Goal: Navigation & Orientation: Find specific page/section

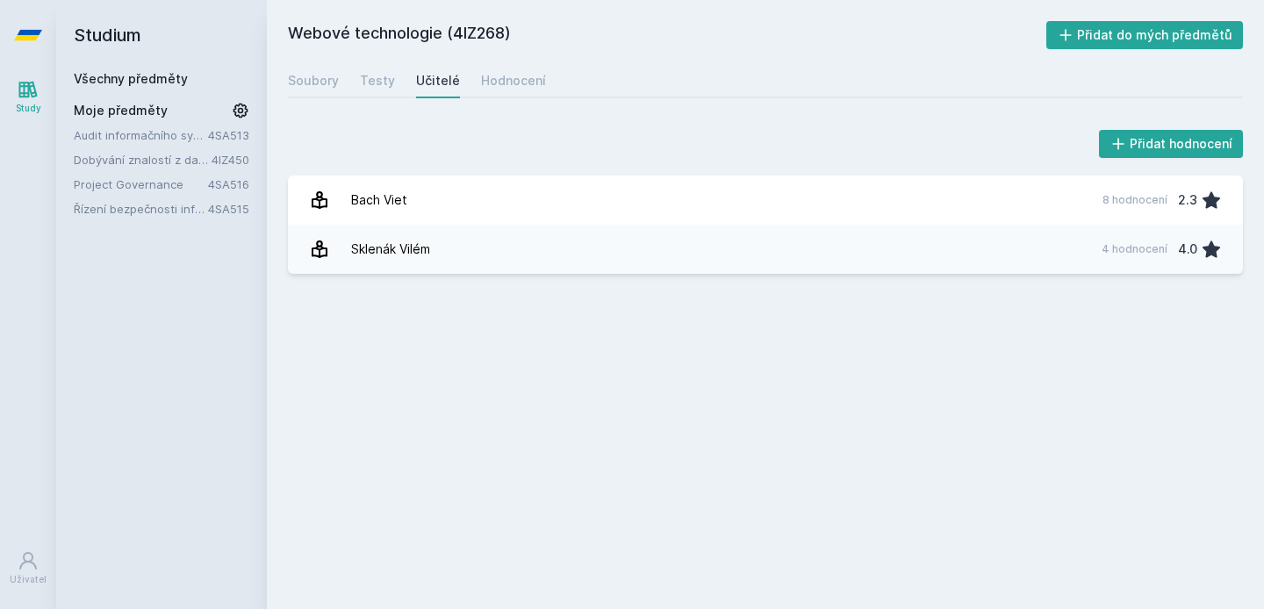
click at [174, 144] on div "Audit informačního systému 4SA513 Dobývání znalostí z databází 4IZ450 Project G…" at bounding box center [162, 171] width 176 height 91
click at [174, 163] on link "Dobývání znalostí z databází" at bounding box center [143, 160] width 138 height 18
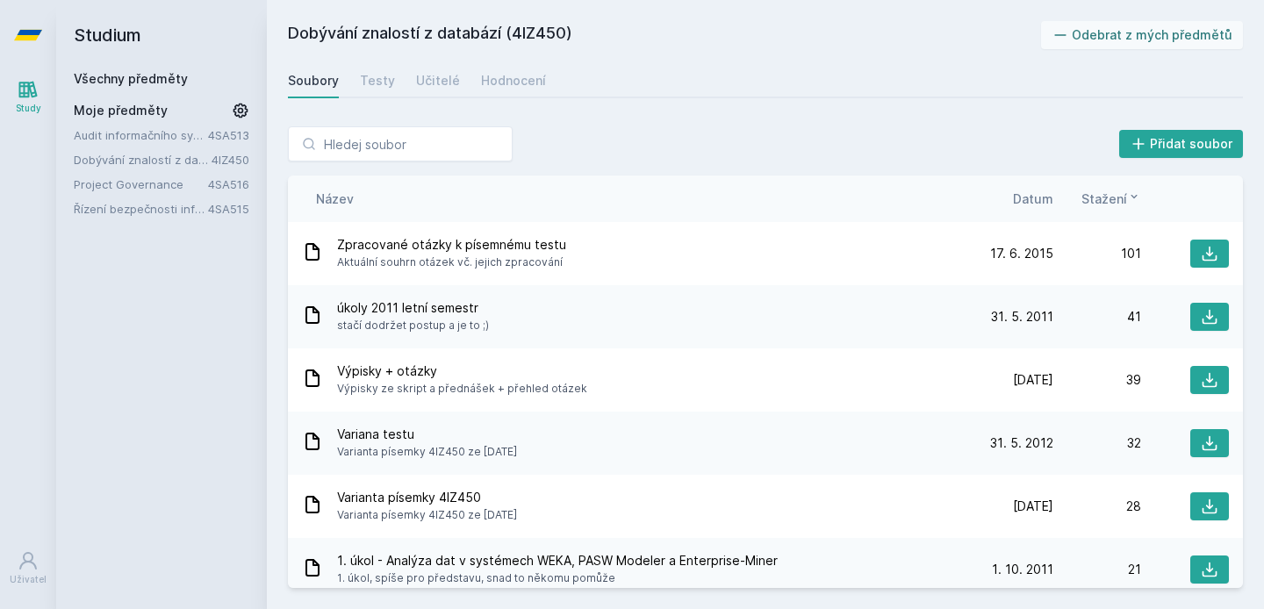
scroll to position [141, 0]
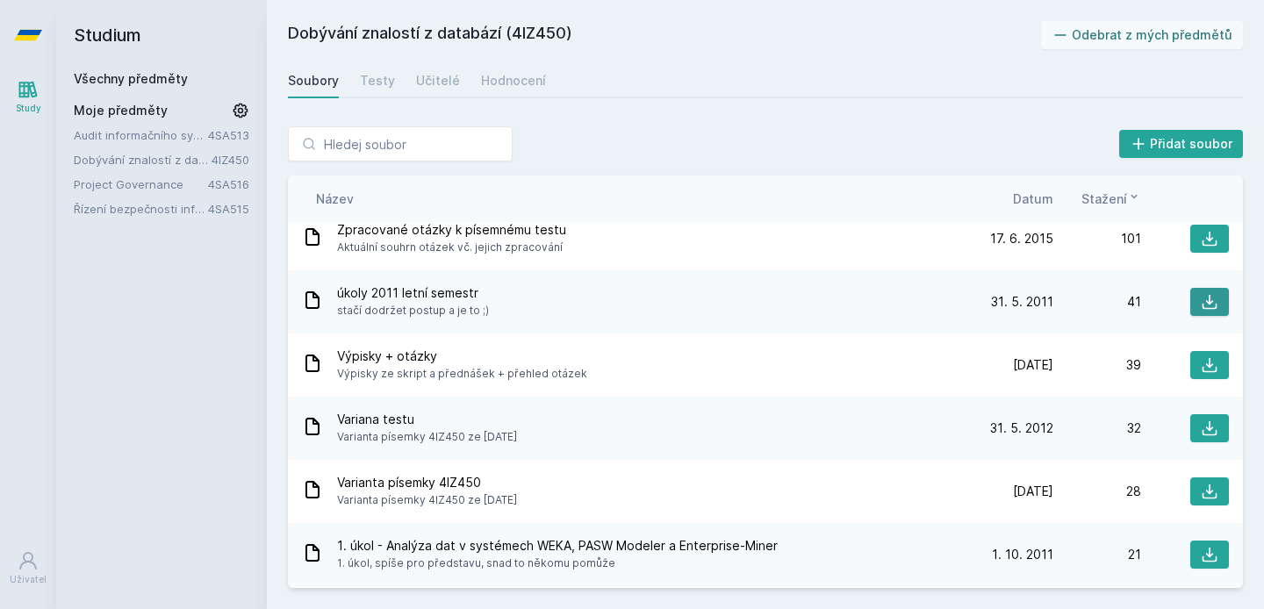
click at [1191, 294] on button at bounding box center [1210, 302] width 39 height 28
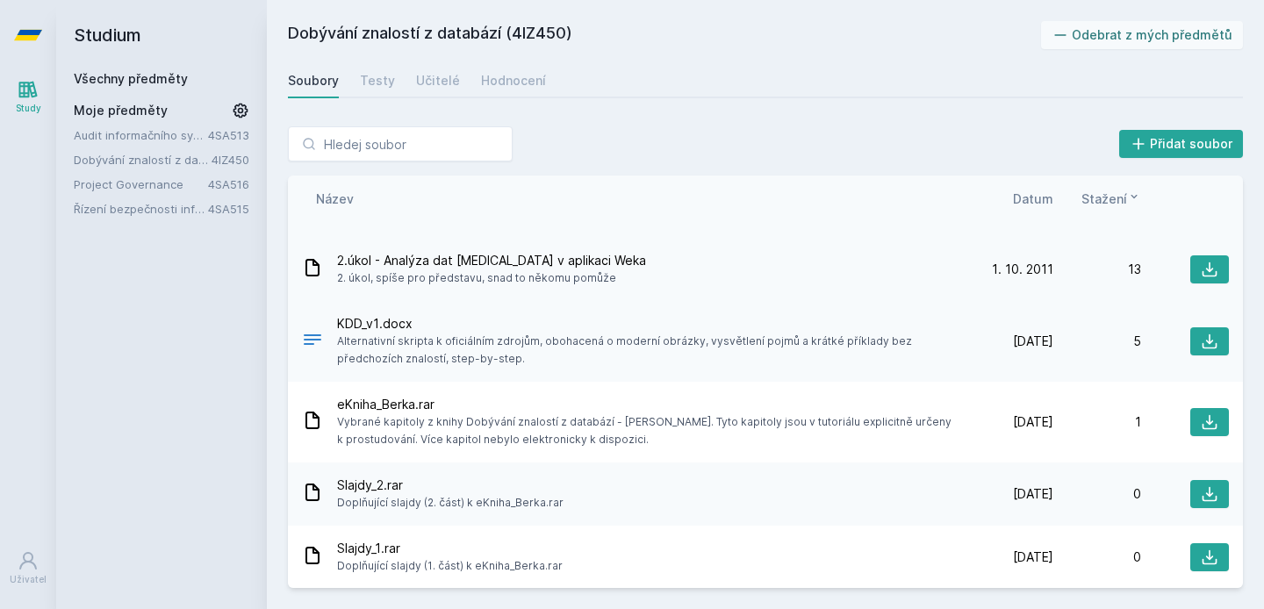
scroll to position [617, 0]
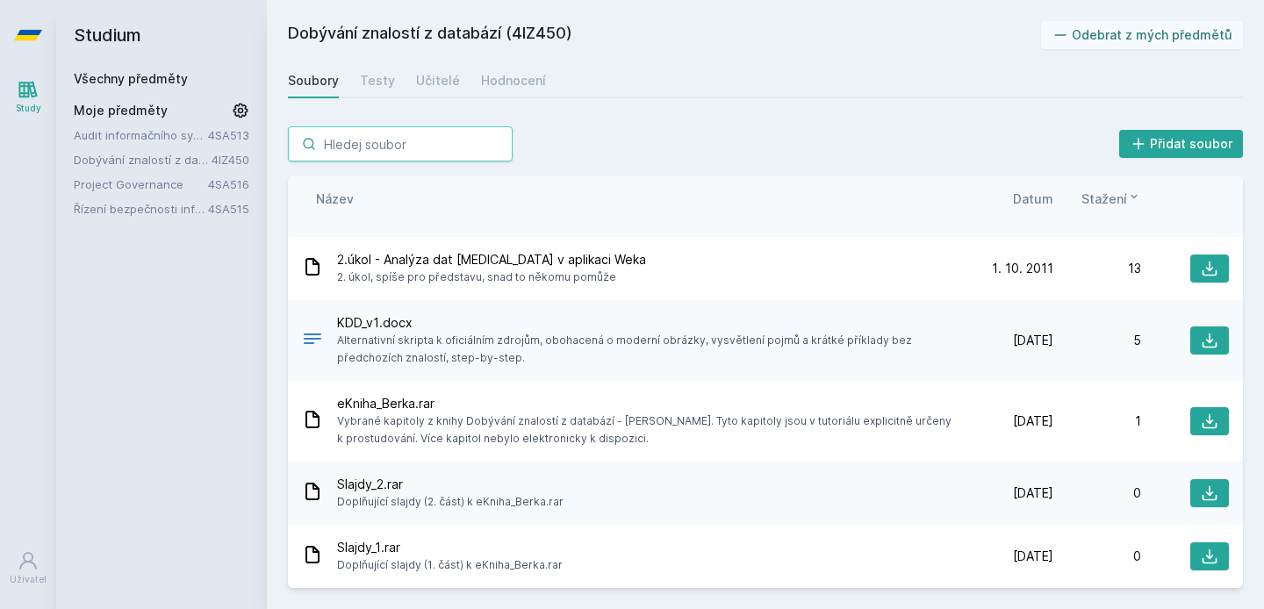
click at [414, 155] on input "search" at bounding box center [400, 143] width 225 height 35
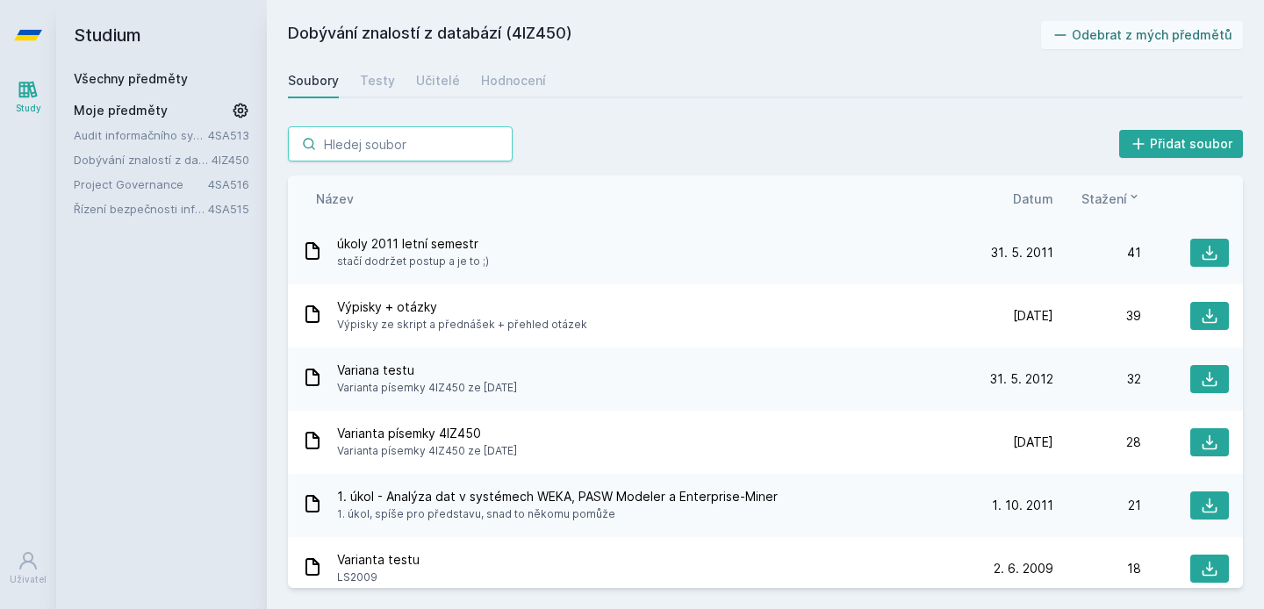
scroll to position [0, 0]
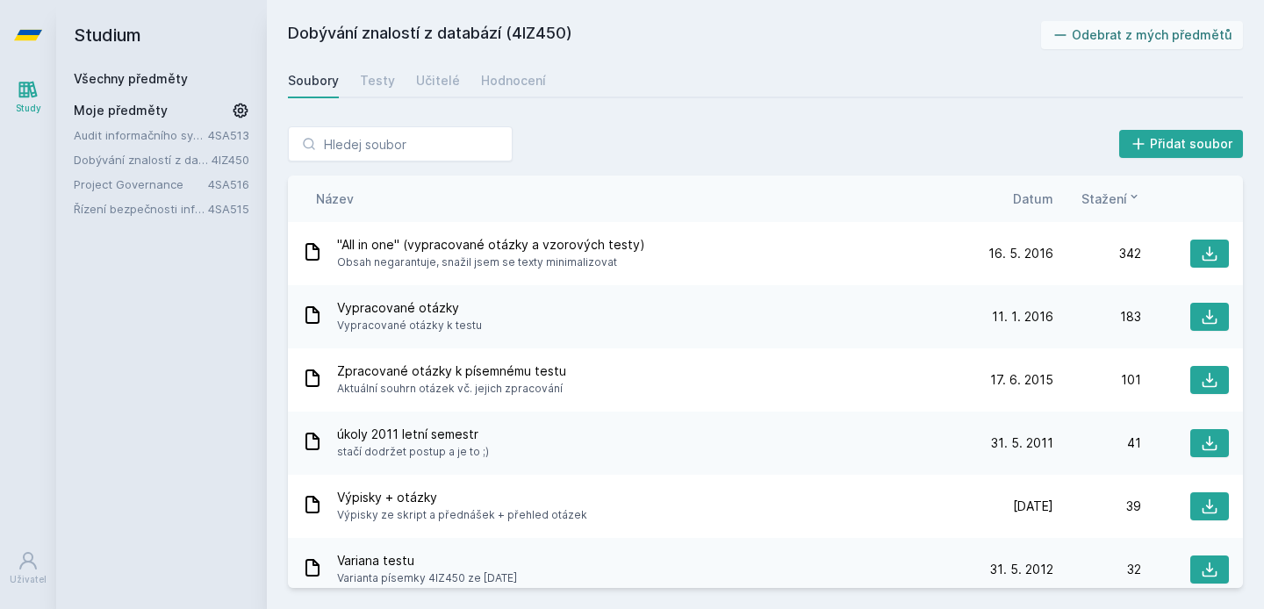
drag, startPoint x: 515, startPoint y: 32, endPoint x: 570, endPoint y: 32, distance: 54.4
click at [570, 32] on h2 "Dobývání znalostí z databází (4IZ450)" at bounding box center [664, 35] width 753 height 28
copy h2 "4IZ450"
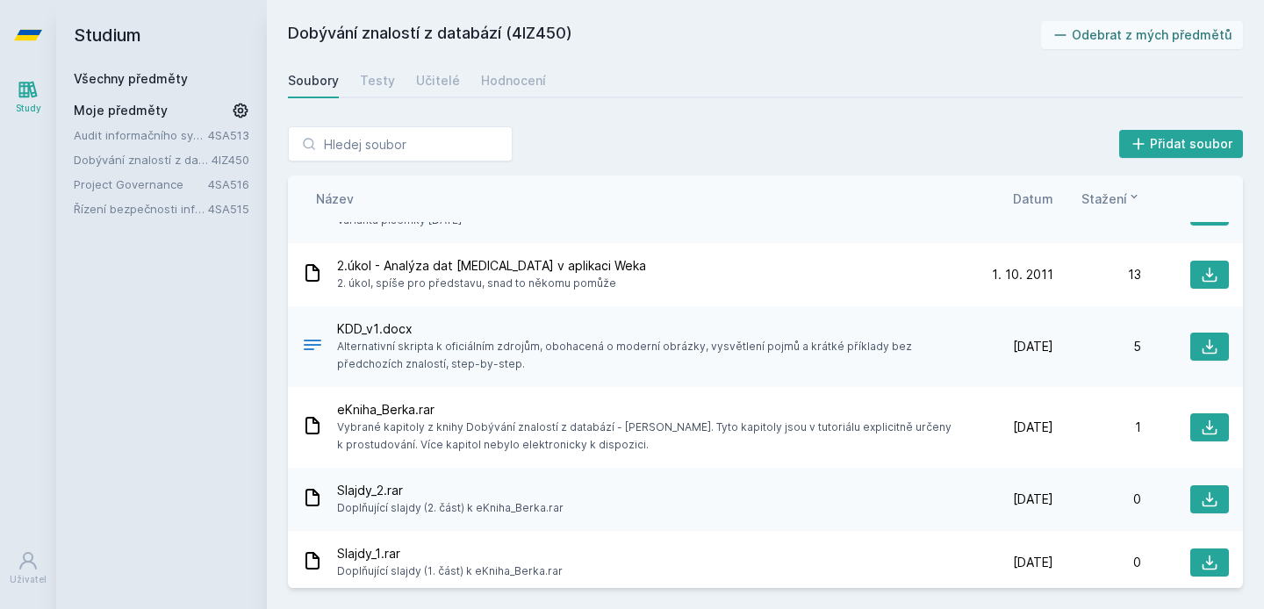
scroll to position [617, 0]
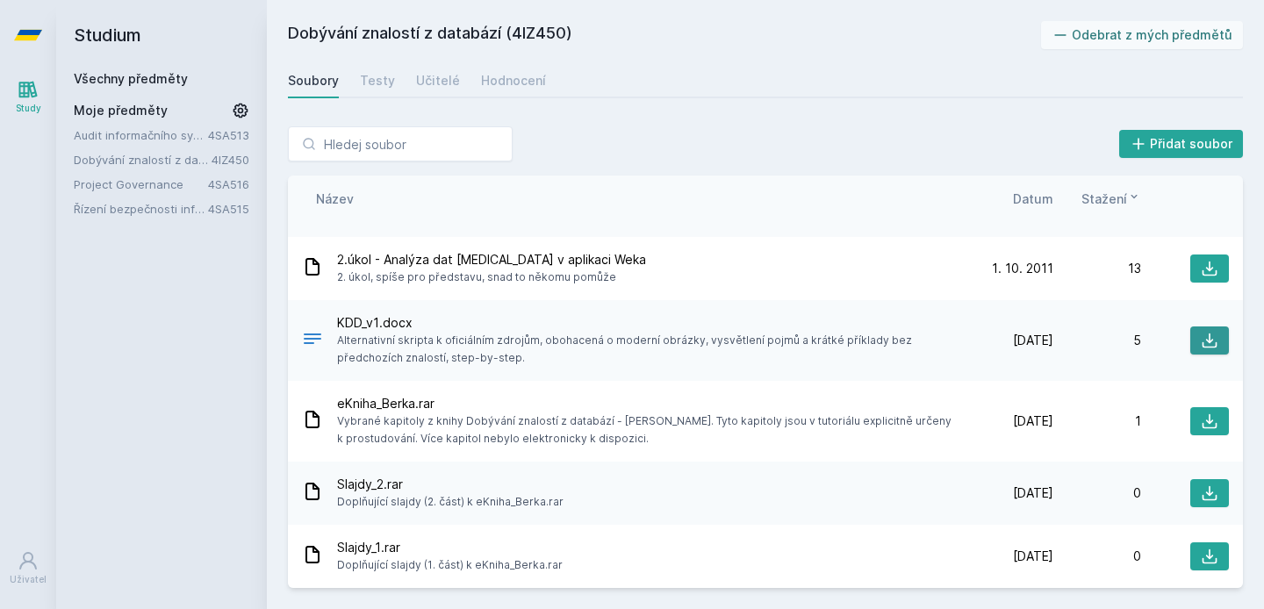
click at [1201, 337] on icon at bounding box center [1210, 341] width 18 height 18
click at [170, 157] on link "Dobývání znalostí z databází" at bounding box center [143, 160] width 138 height 18
click at [167, 179] on link "Project Governance" at bounding box center [141, 185] width 134 height 18
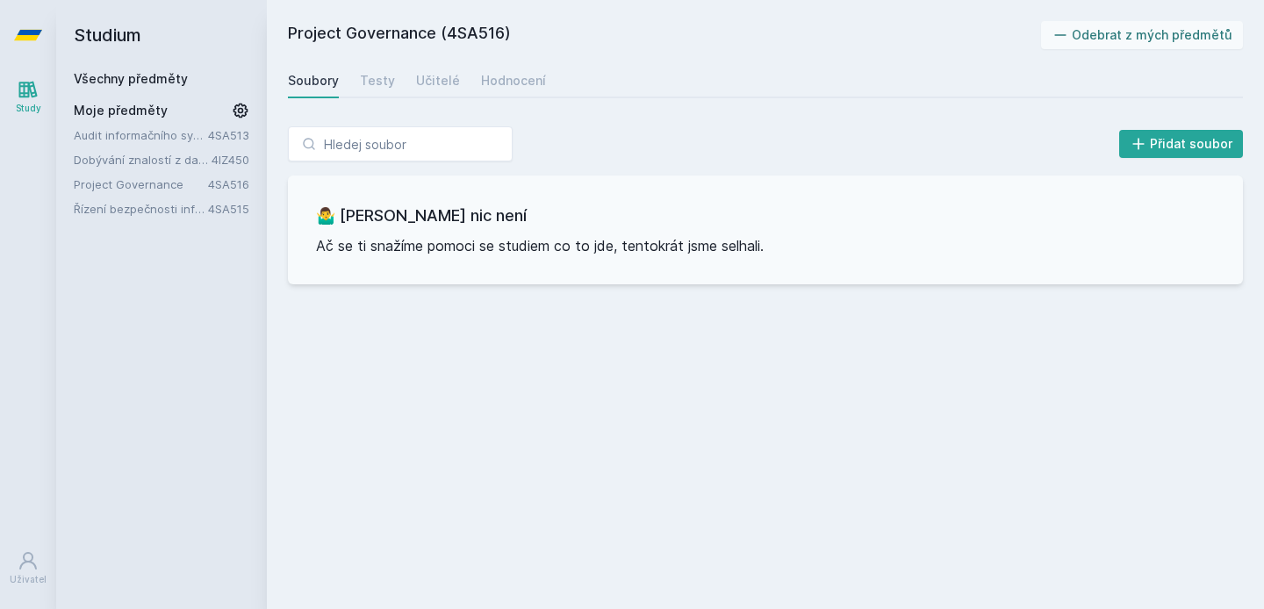
click at [183, 204] on link "Řízení bezpečnosti informačních systémů" at bounding box center [141, 209] width 134 height 18
click at [189, 129] on link "Audit informačního systému" at bounding box center [141, 135] width 134 height 18
